Goal: Task Accomplishment & Management: Manage account settings

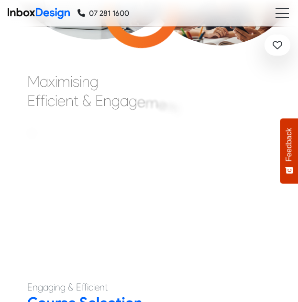
checkbox input "true"
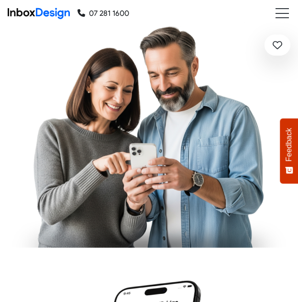
checkbox input "true"
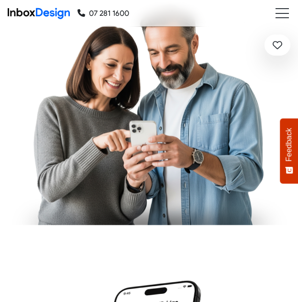
checkbox input "true"
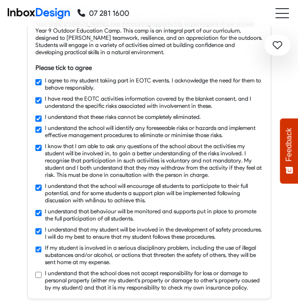
checkbox input "false"
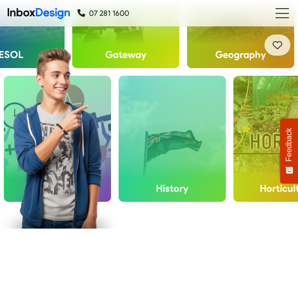
checkbox input "false"
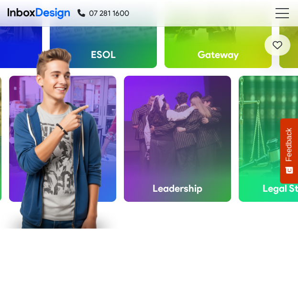
checkbox input "false"
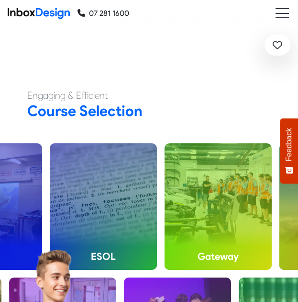
checkbox input "false"
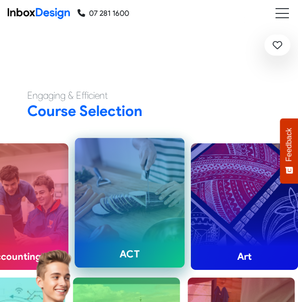
checkbox input "false"
